Goal: Information Seeking & Learning: Check status

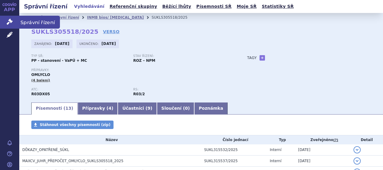
click at [7, 21] on icon at bounding box center [10, 22] width 6 height 6
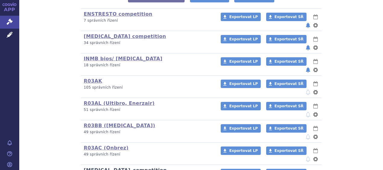
scroll to position [181, 0]
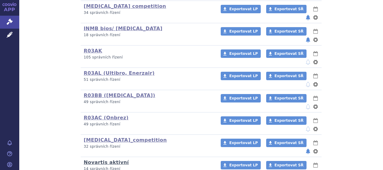
click at [95, 159] on link "Novartis aktivní" at bounding box center [106, 162] width 45 height 6
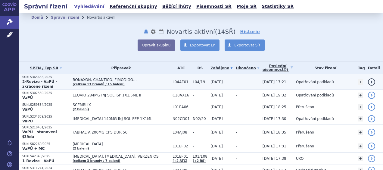
click at [46, 81] on strong "2-Revize - VaPÚ - zkrácené řízení" at bounding box center [39, 84] width 35 height 9
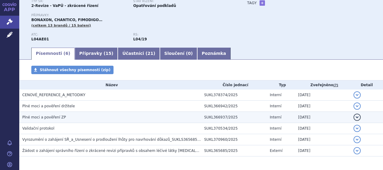
scroll to position [60, 0]
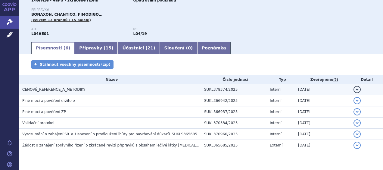
click at [43, 89] on span "CENOVÉ_REFERENCE_A_METODIKY" at bounding box center [53, 89] width 63 height 4
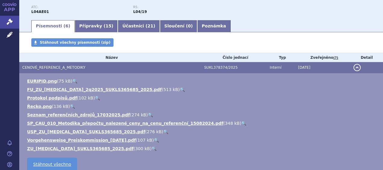
scroll to position [90, 0]
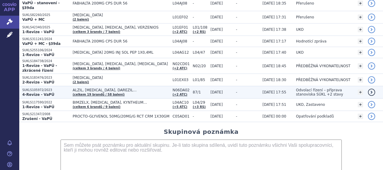
scroll to position [173, 0]
